Goal: Task Accomplishment & Management: Use online tool/utility

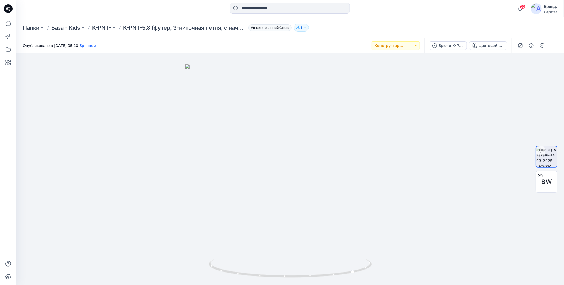
click at [6, 7] on icon at bounding box center [8, 8] width 9 height 9
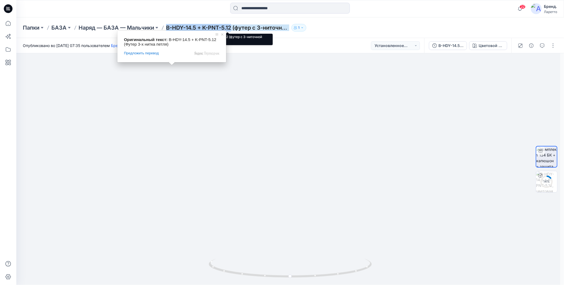
drag, startPoint x: 165, startPoint y: 21, endPoint x: 232, endPoint y: 26, distance: 67.3
click at [232, 26] on div "Папки БАЗА Наряд — БАЗА — Мальчики B-HDY-14.5 + K-PNT-5.12 (футер с 3-ниточной …" at bounding box center [290, 27] width 548 height 21
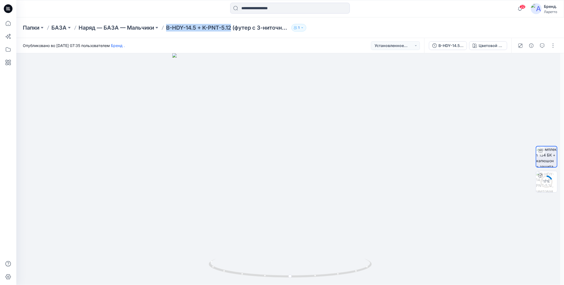
copy ya-tr-span "B-HDY-14.5 + K-PNT-5.12"
click at [554, 45] on button "button" at bounding box center [553, 45] width 9 height 9
click at [515, 73] on button "Редактировать" at bounding box center [530, 74] width 50 height 10
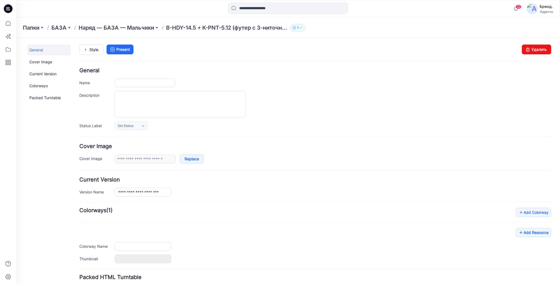
type input "**********"
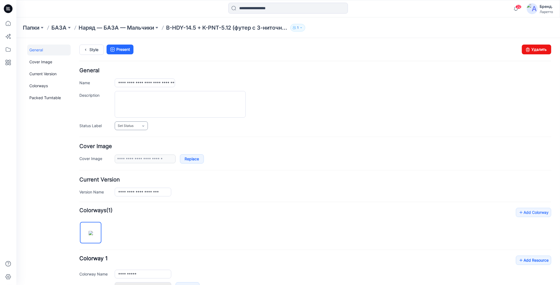
click at [144, 125] on icon at bounding box center [143, 126] width 4 height 4
click at [138, 149] on link "Конструктор [PERSON_NAME]" at bounding box center [143, 148] width 54 height 11
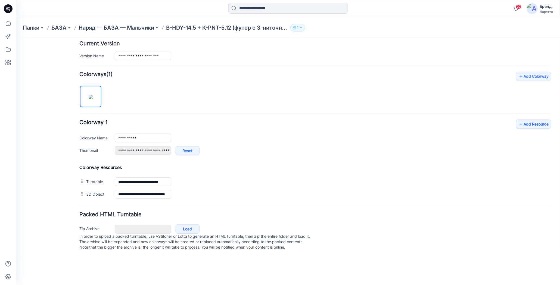
scroll to position [31, 0]
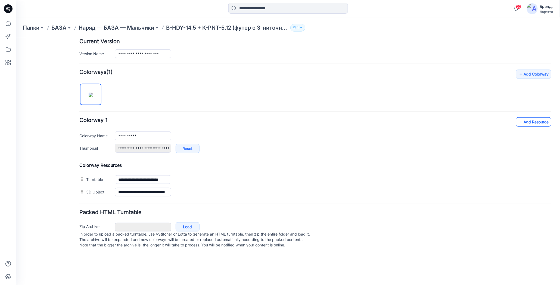
click at [519, 117] on icon at bounding box center [520, 121] width 5 height 9
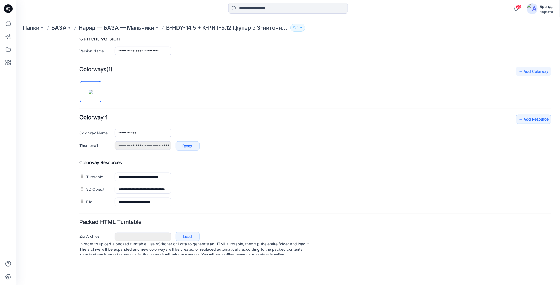
click at [323, 95] on div "**********" at bounding box center [315, 137] width 472 height 141
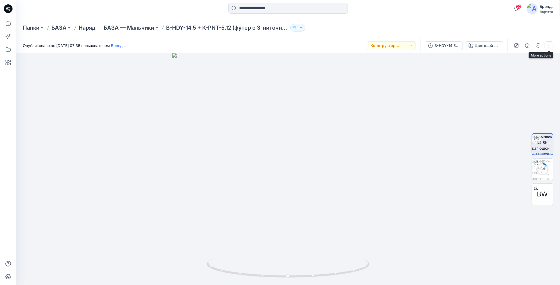
click at [549, 47] on button "button" at bounding box center [549, 45] width 9 height 9
click at [418, 24] on div "Папки БАЗА Наряд — БАЗА — Мальчики B-HDY-14.5 + K-PNT-5.12 (футер с 3-ниточной …" at bounding box center [267, 28] width 488 height 8
